Goal: Transaction & Acquisition: Book appointment/travel/reservation

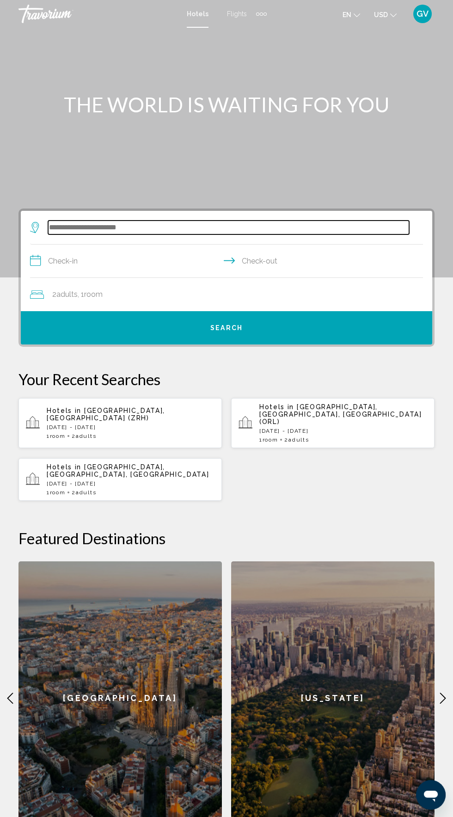
click at [89, 230] on input "Search widget" at bounding box center [228, 228] width 361 height 14
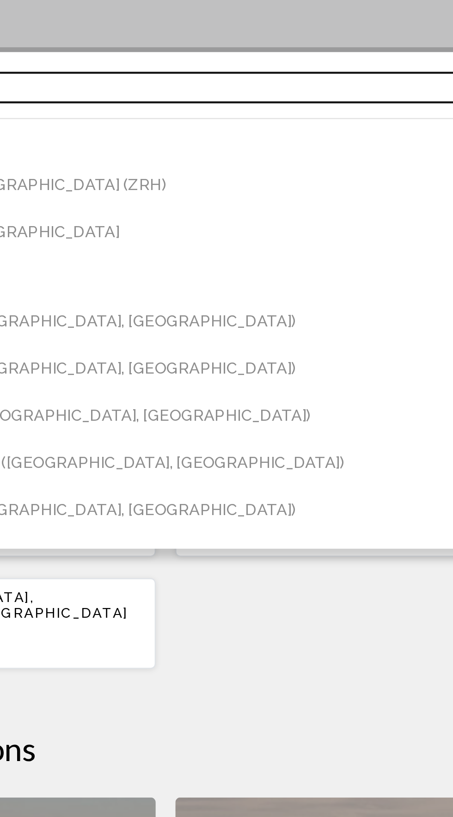
scroll to position [135, 0]
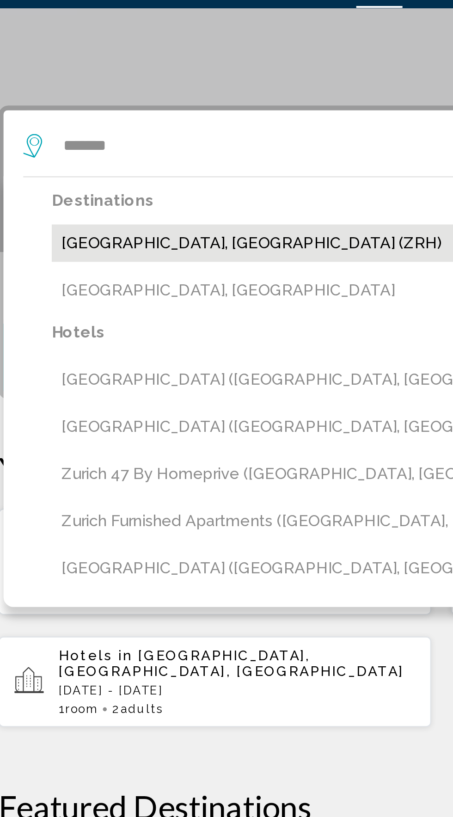
click at [123, 140] on button "[GEOGRAPHIC_DATA], [GEOGRAPHIC_DATA] (ZRH)" at bounding box center [233, 139] width 380 height 18
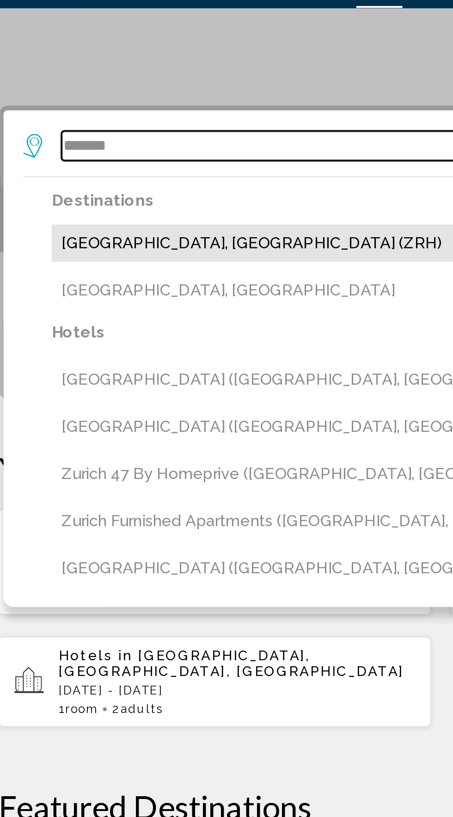
type input "**********"
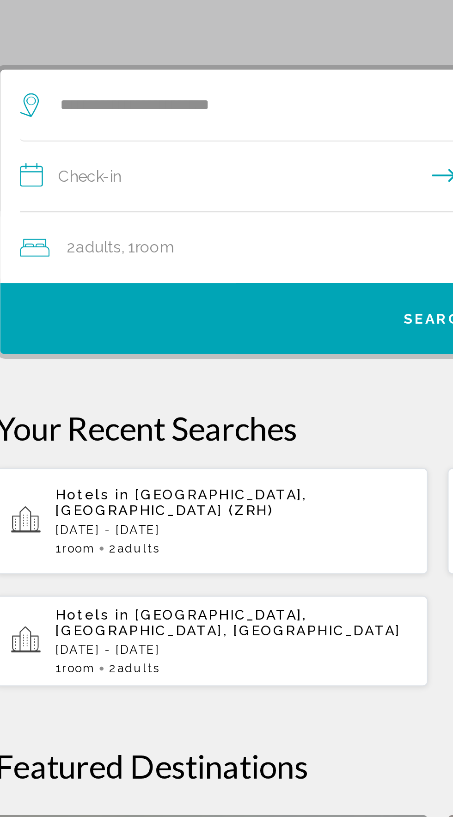
click at [46, 128] on input "**********" at bounding box center [228, 128] width 397 height 36
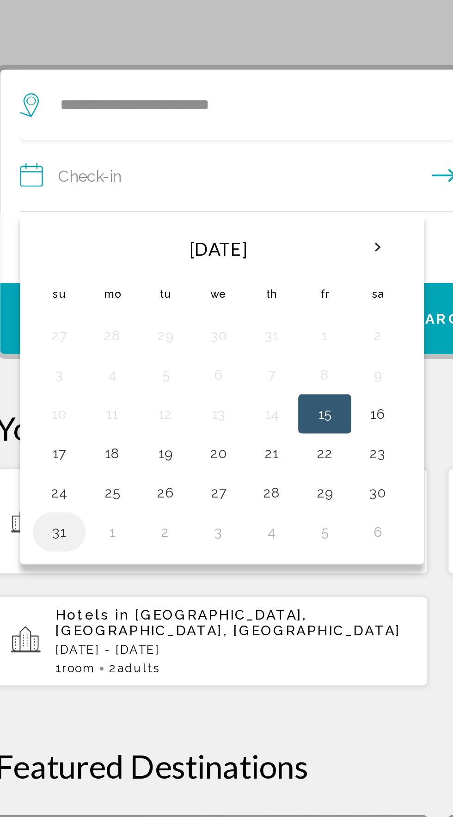
click at [51, 290] on button "31" at bounding box center [48, 293] width 15 height 13
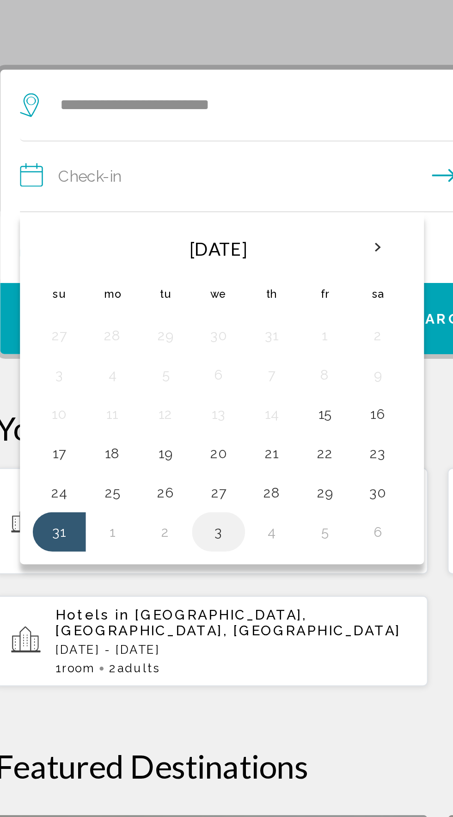
click at [128, 293] on button "3" at bounding box center [123, 293] width 15 height 13
type input "**********"
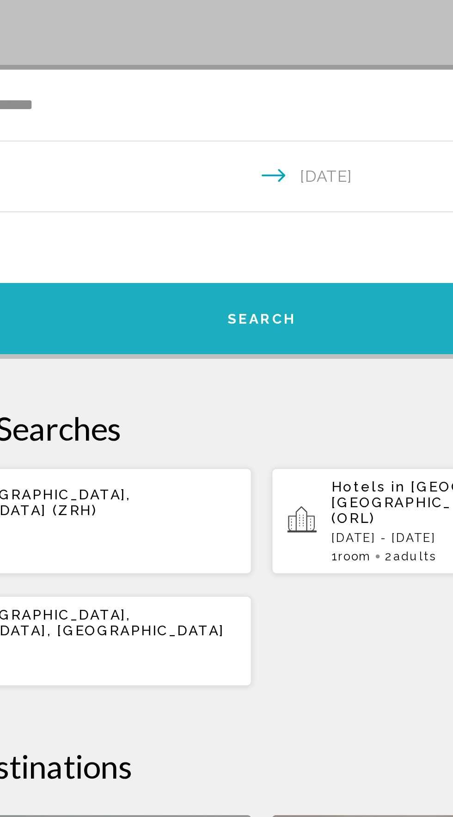
click at [234, 196] on span "Search" at bounding box center [226, 193] width 32 height 7
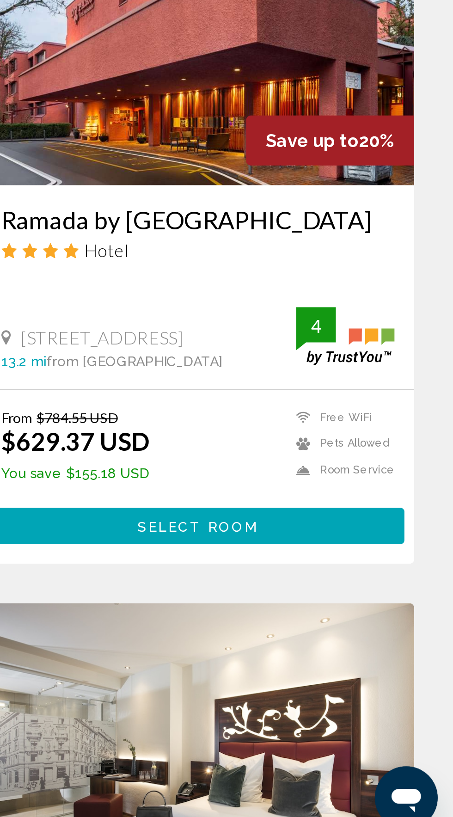
scroll to position [766, 0]
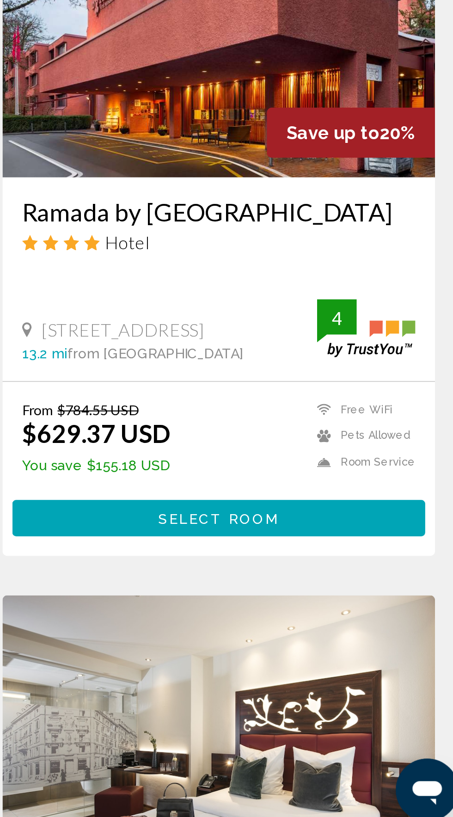
click at [353, 622] on div "From $784.55 USD $629.37 USD You save $155.18 USD Free WiFi Pets Allowed Room S…" at bounding box center [333, 630] width 185 height 37
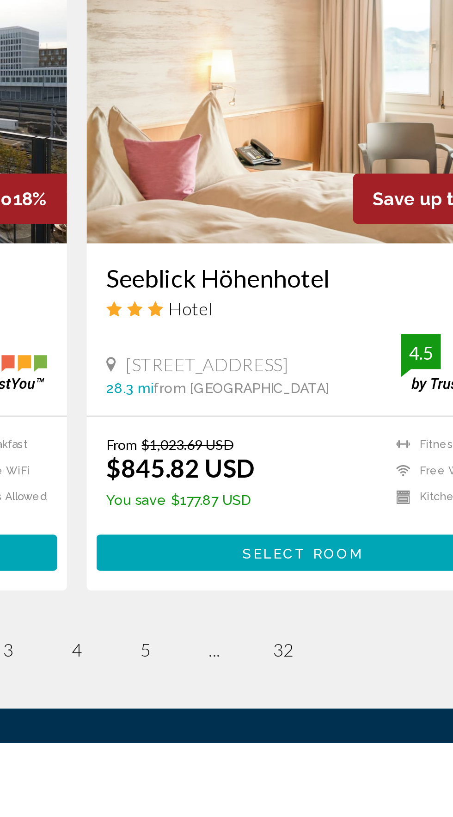
scroll to position [1380, 0]
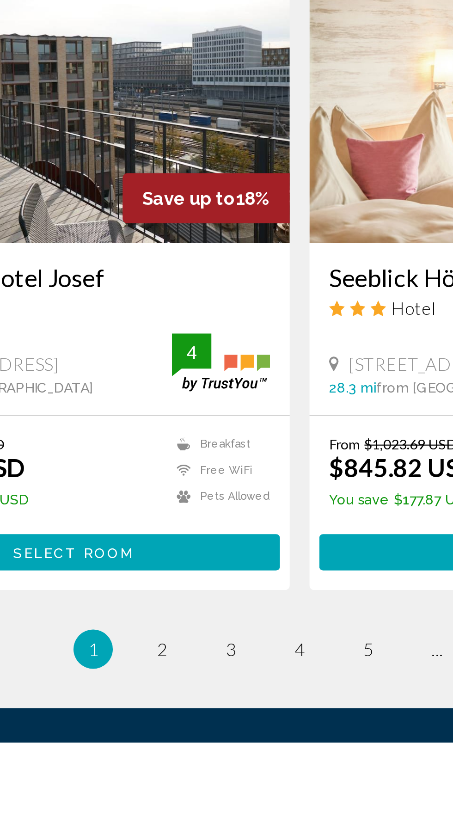
click at [169, 764] on li "page 2" at bounding box center [162, 773] width 19 height 19
click at [167, 766] on link "page 2" at bounding box center [162, 774] width 16 height 16
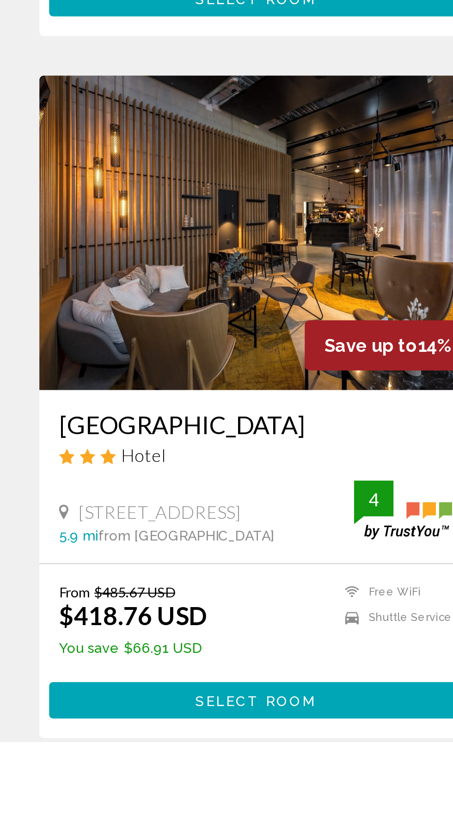
scroll to position [1333, 0]
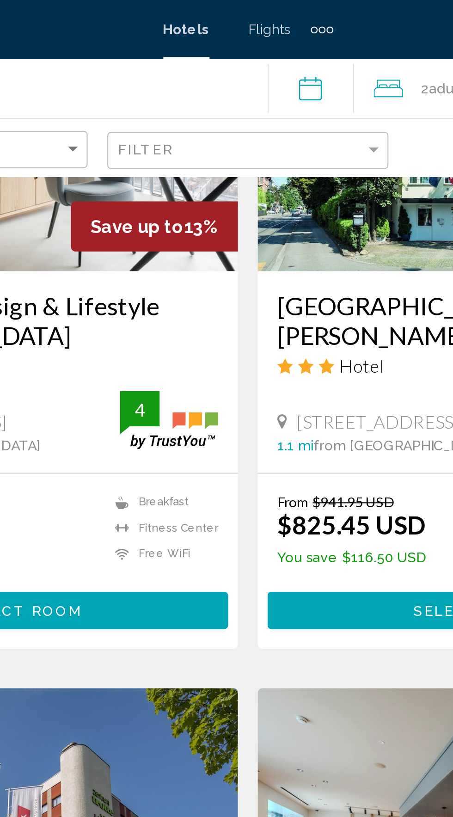
scroll to position [480, 0]
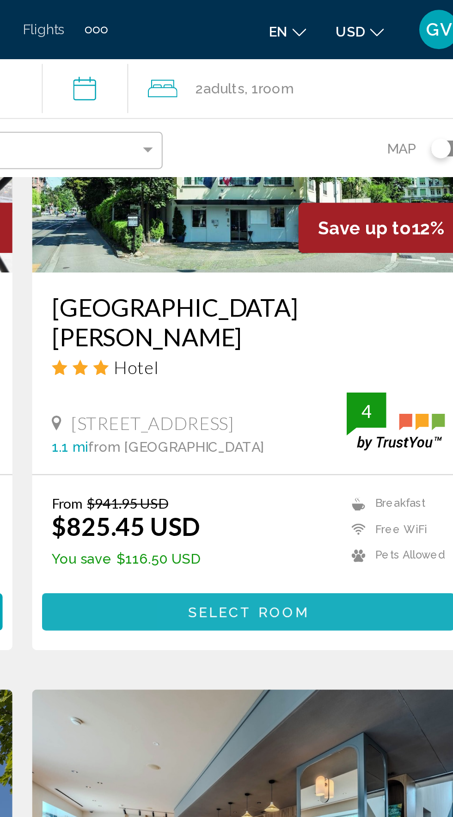
click at [365, 280] on button "Select Room" at bounding box center [333, 287] width 194 height 17
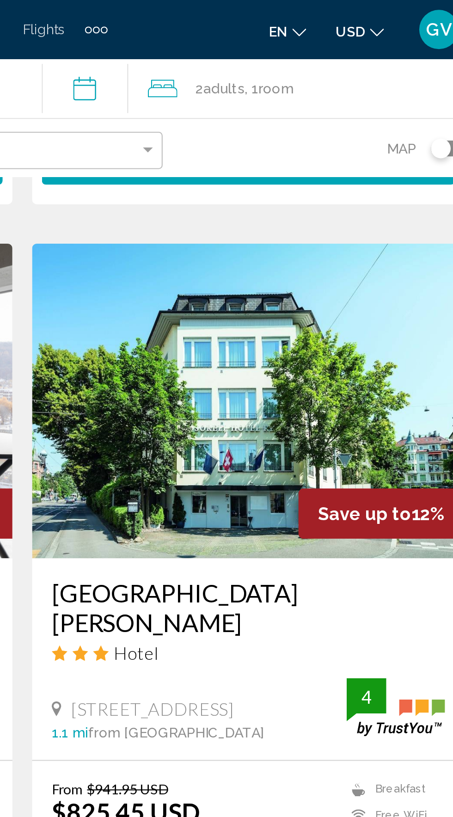
scroll to position [345, 0]
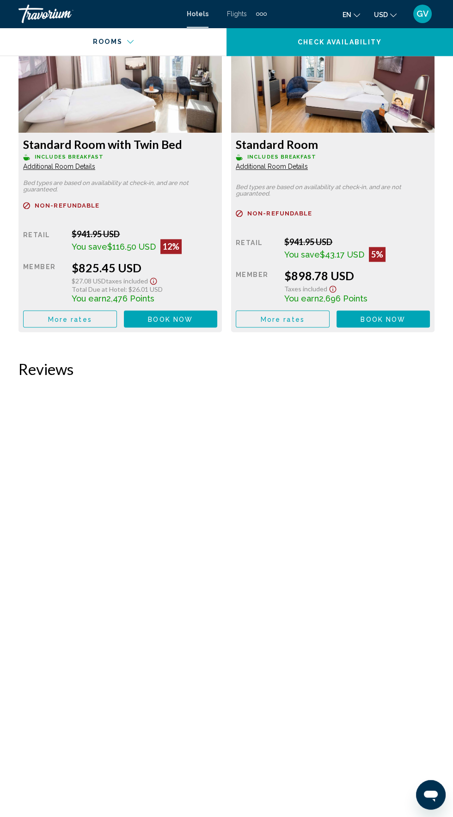
scroll to position [1631, 0]
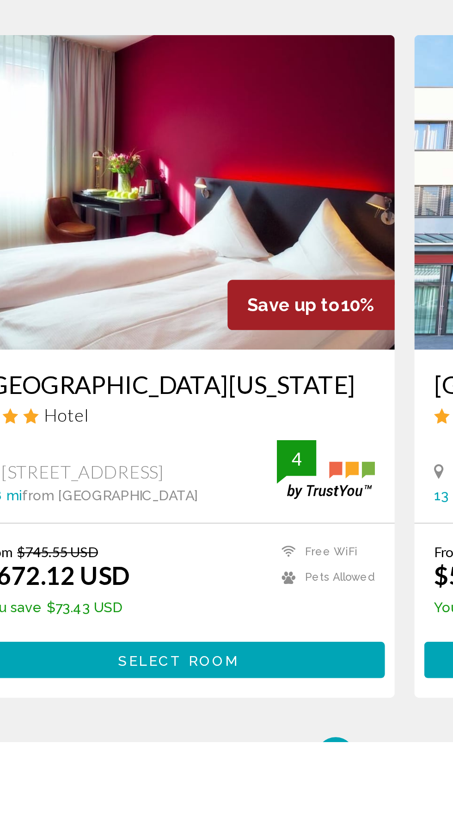
scroll to position [1375, 0]
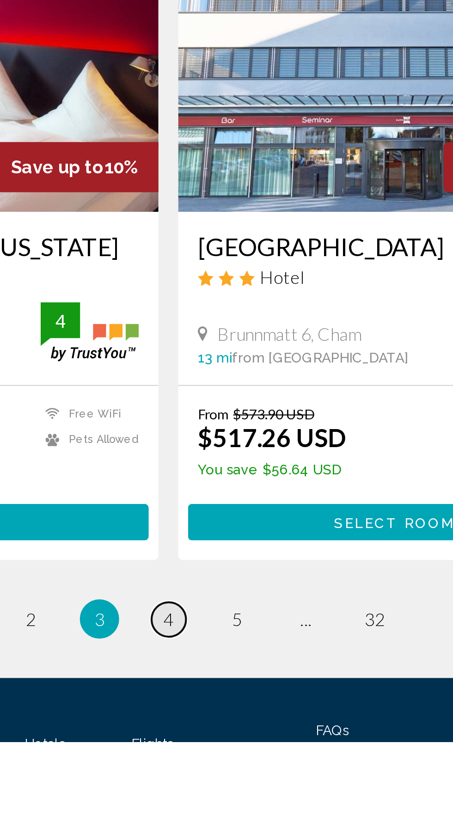
click at [232, 752] on link "page 4" at bounding box center [227, 760] width 16 height 16
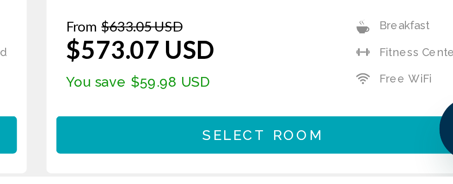
scroll to position [577, 0]
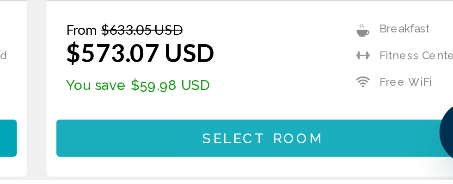
click at [341, 162] on span "Select Room" at bounding box center [332, 164] width 57 height 7
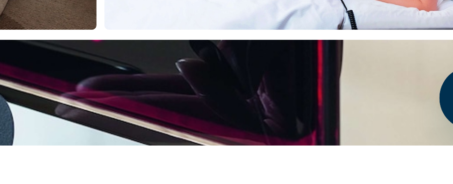
scroll to position [803, 0]
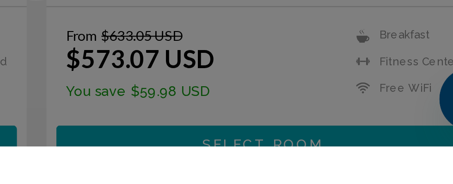
scroll to position [558, 0]
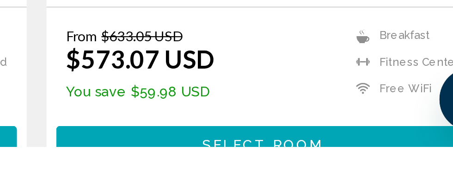
click at [349, 184] on span "Select Room" at bounding box center [332, 182] width 57 height 7
